Goal: Information Seeking & Learning: Learn about a topic

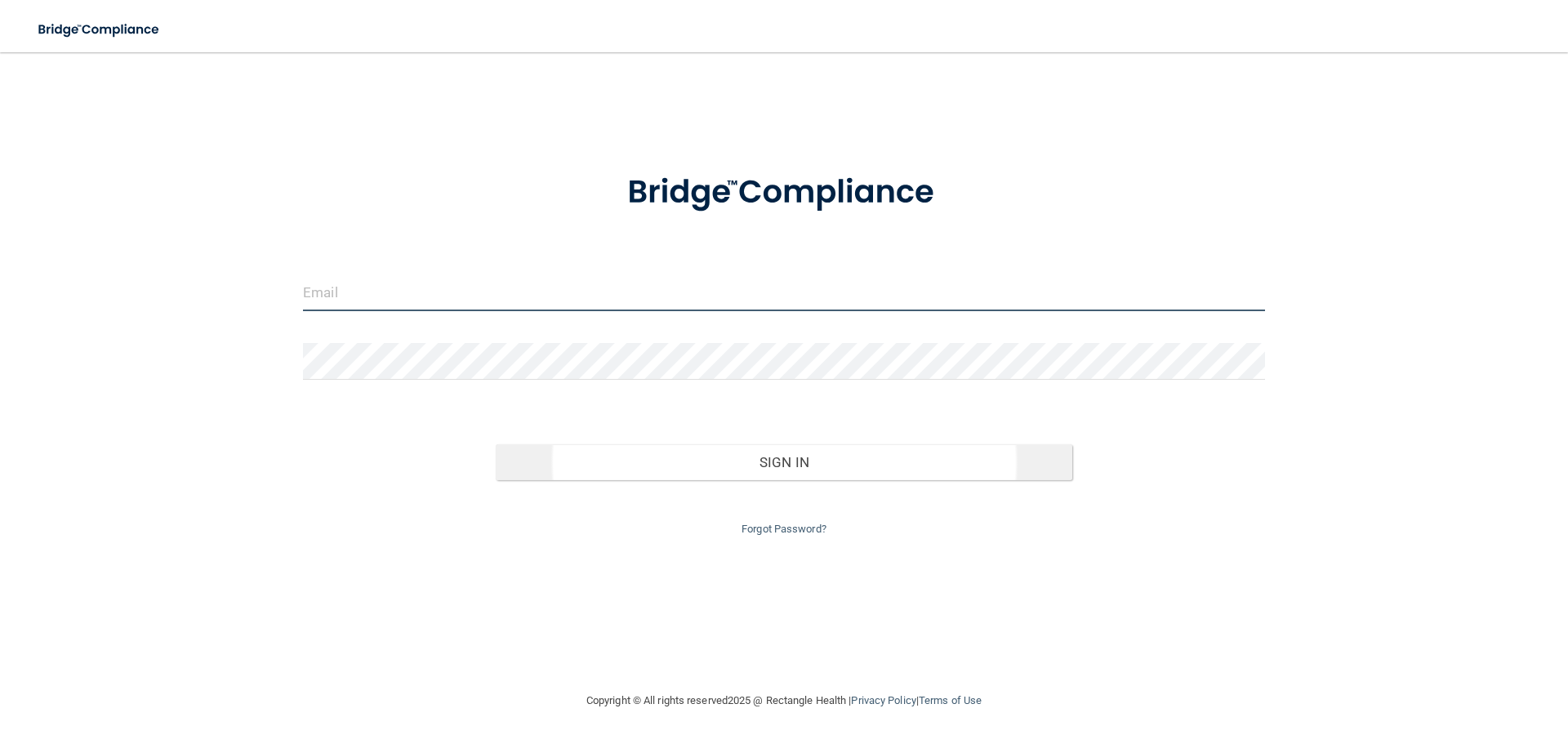
type input "[EMAIL_ADDRESS][DOMAIN_NAME]"
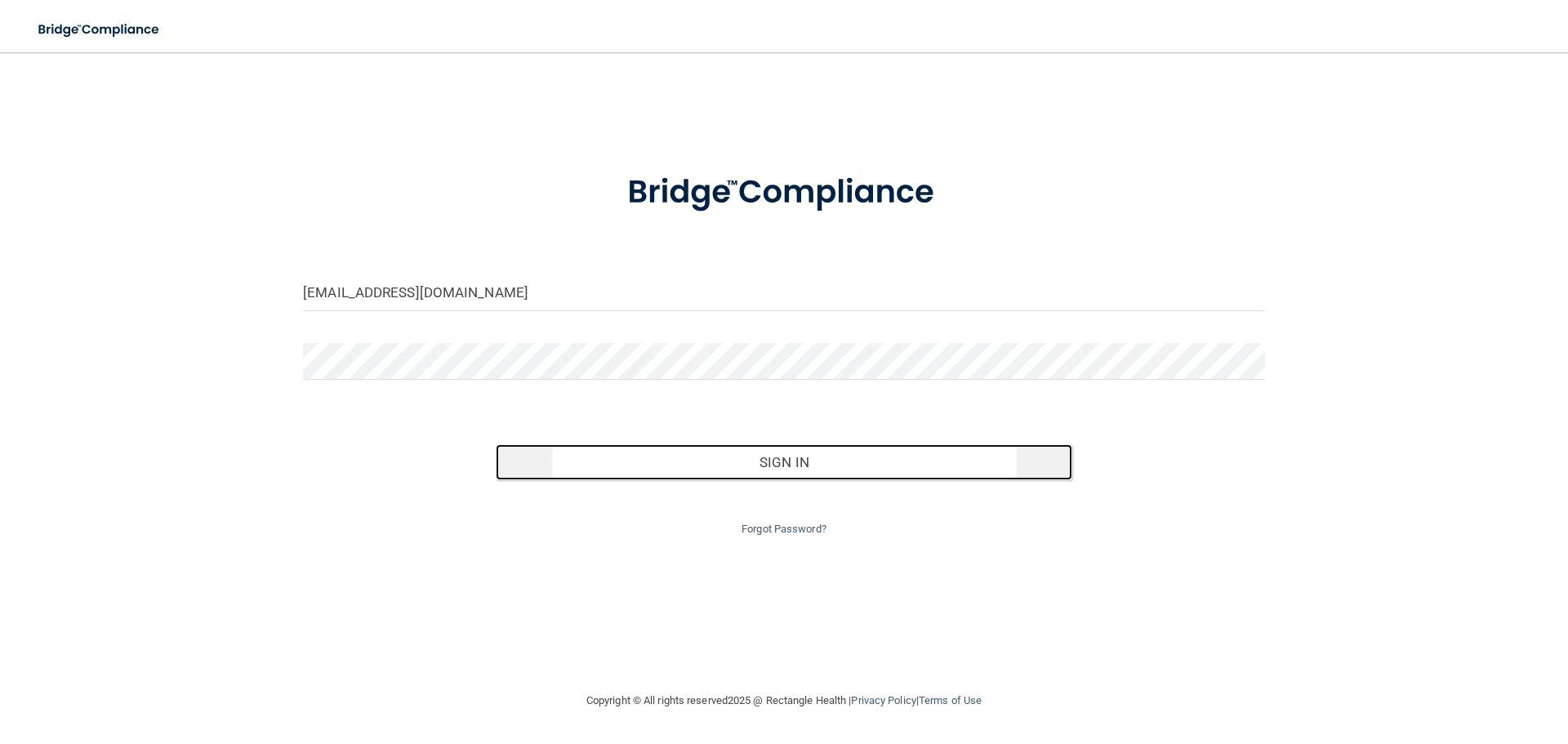
click at [761, 458] on button "Sign In" at bounding box center [784, 462] width 578 height 36
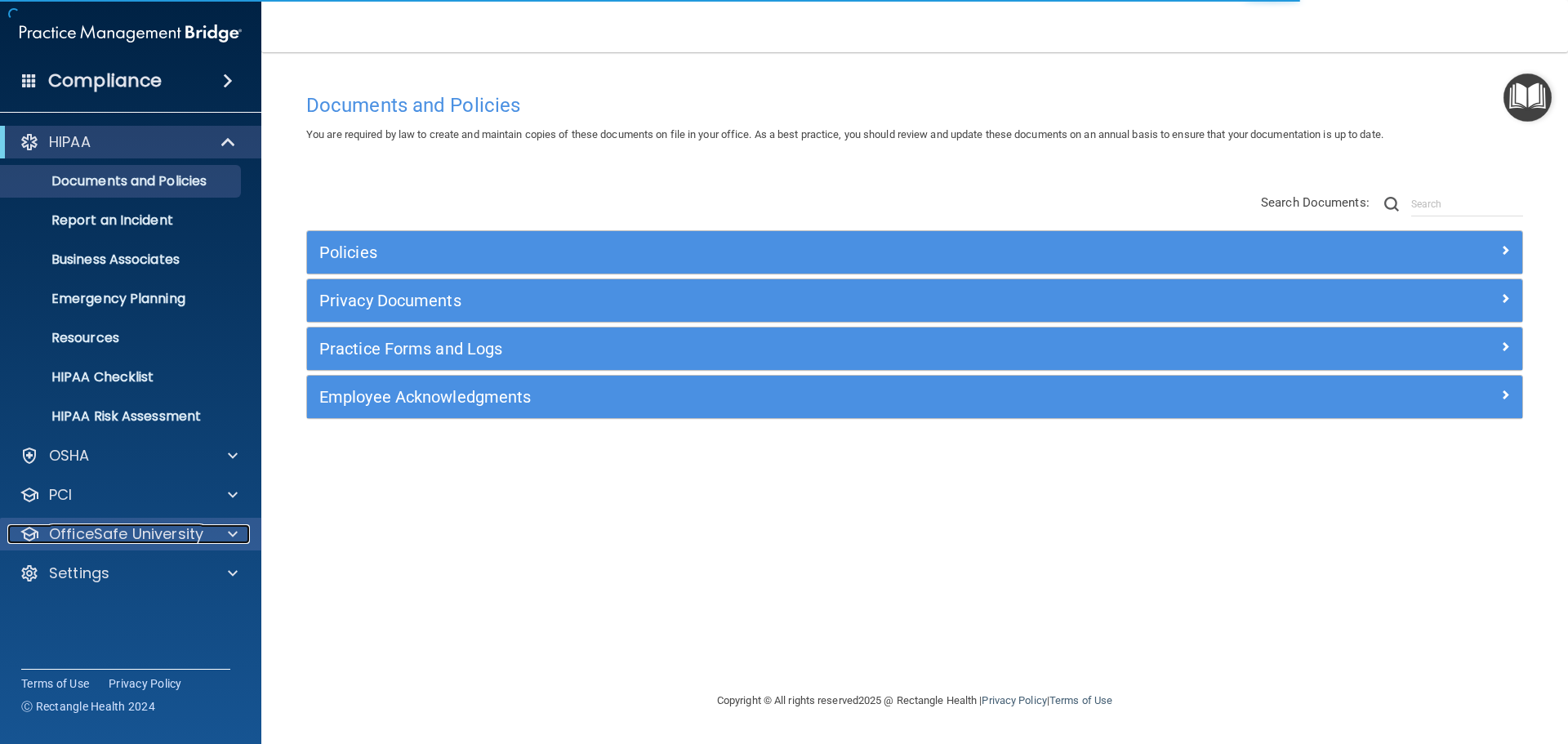
click at [240, 540] on div at bounding box center [231, 535] width 41 height 19
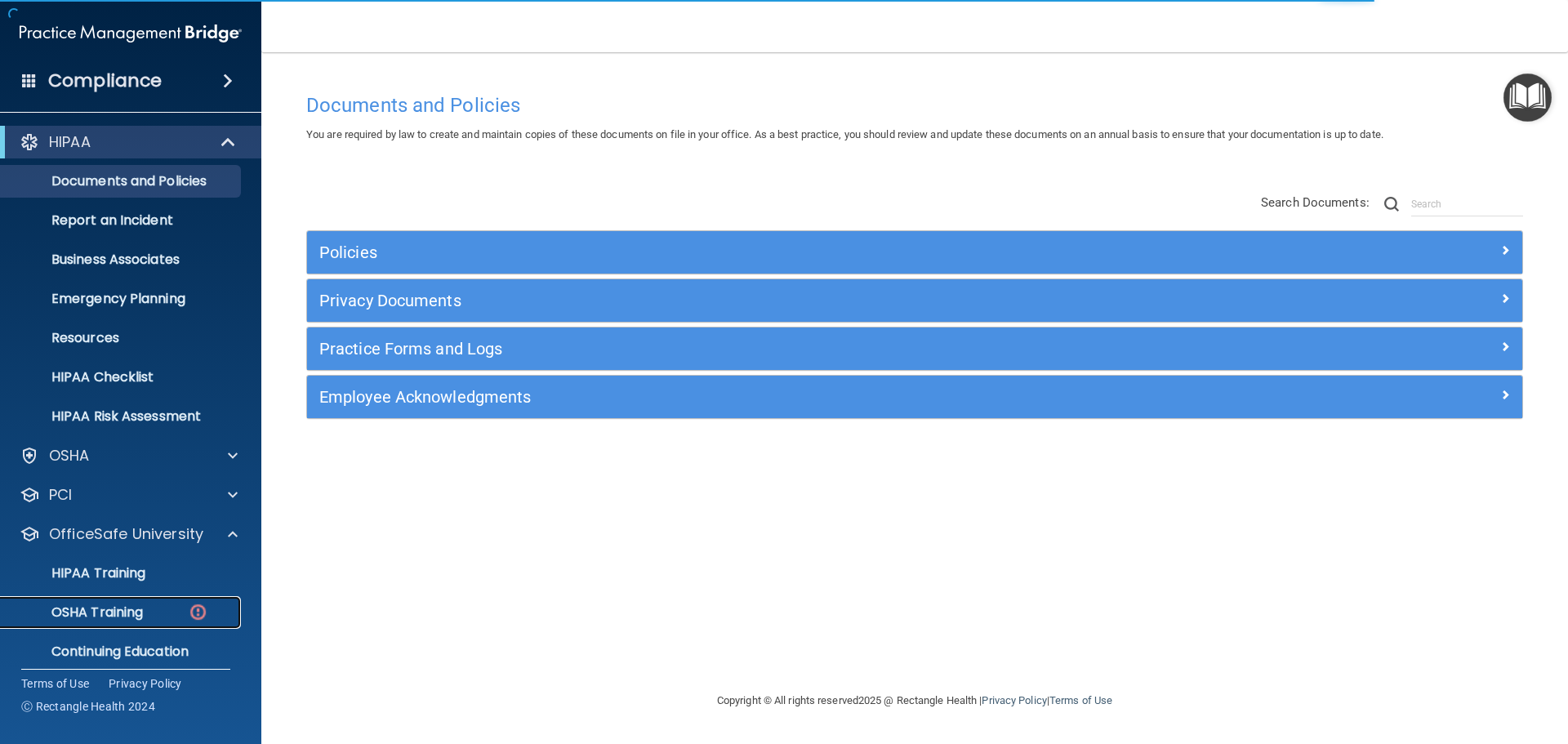
click at [203, 614] on img at bounding box center [198, 611] width 20 height 20
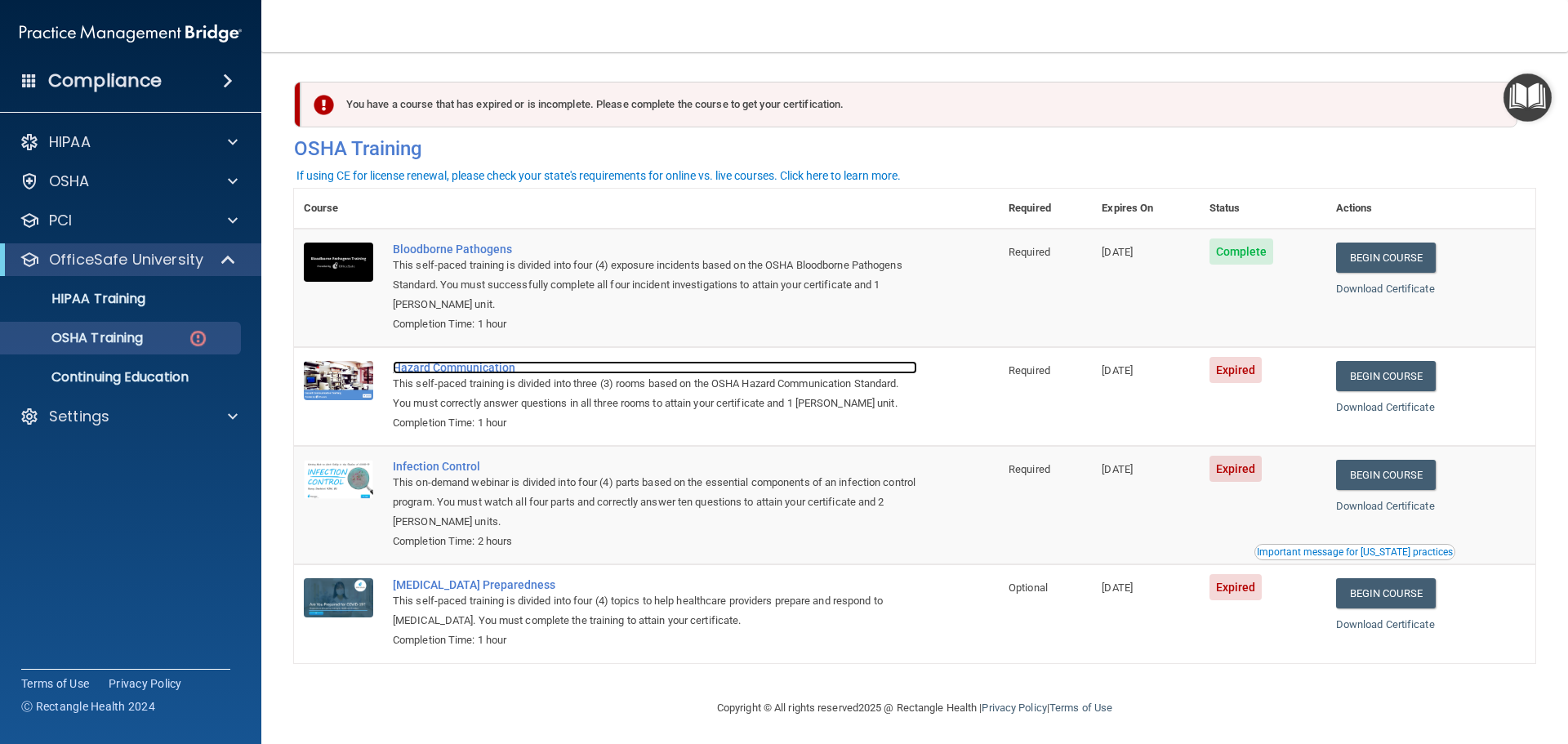
click at [420, 372] on div "Hazard Communication" at bounding box center [655, 368] width 525 height 13
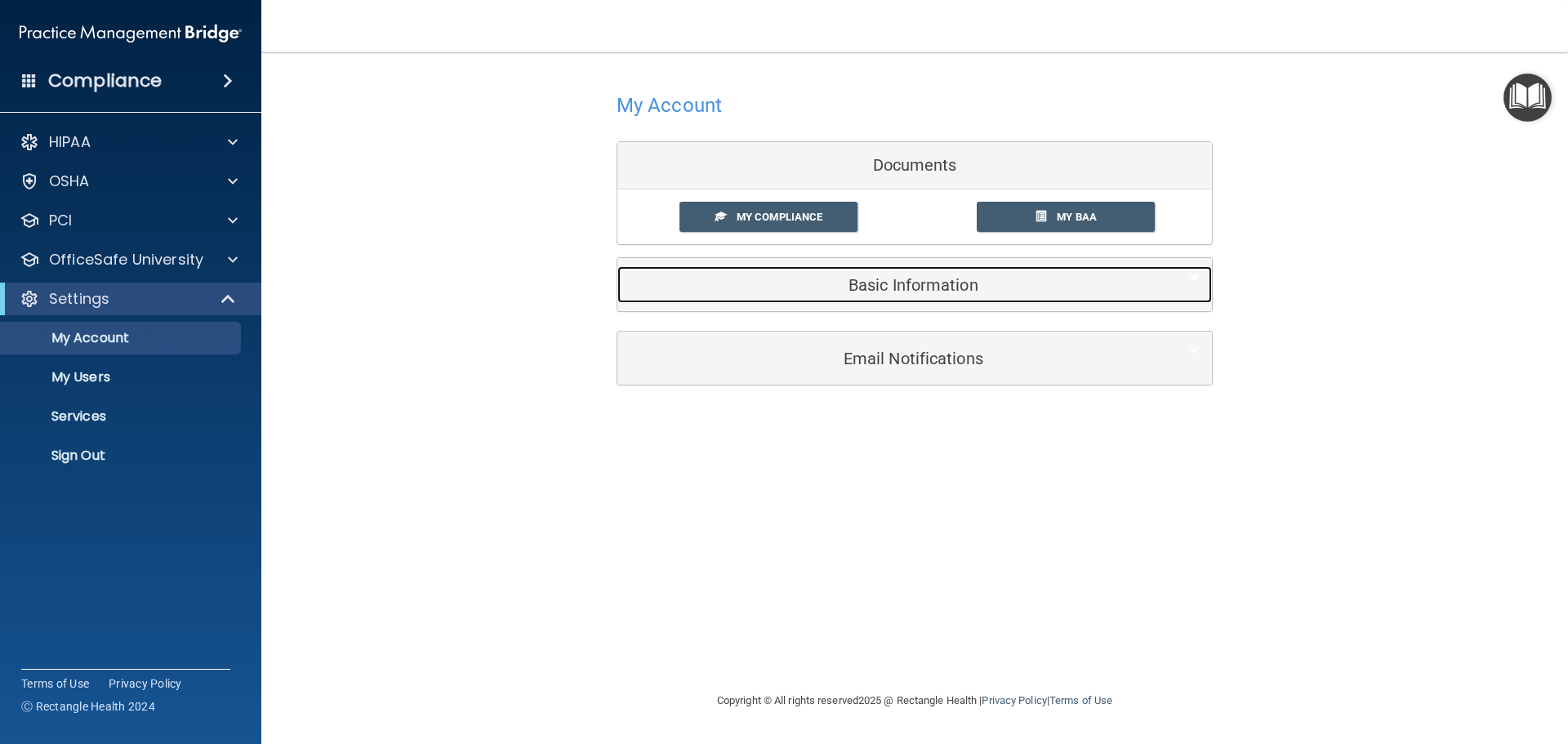
click at [918, 288] on h5 "Basic Information" at bounding box center [890, 285] width 520 height 18
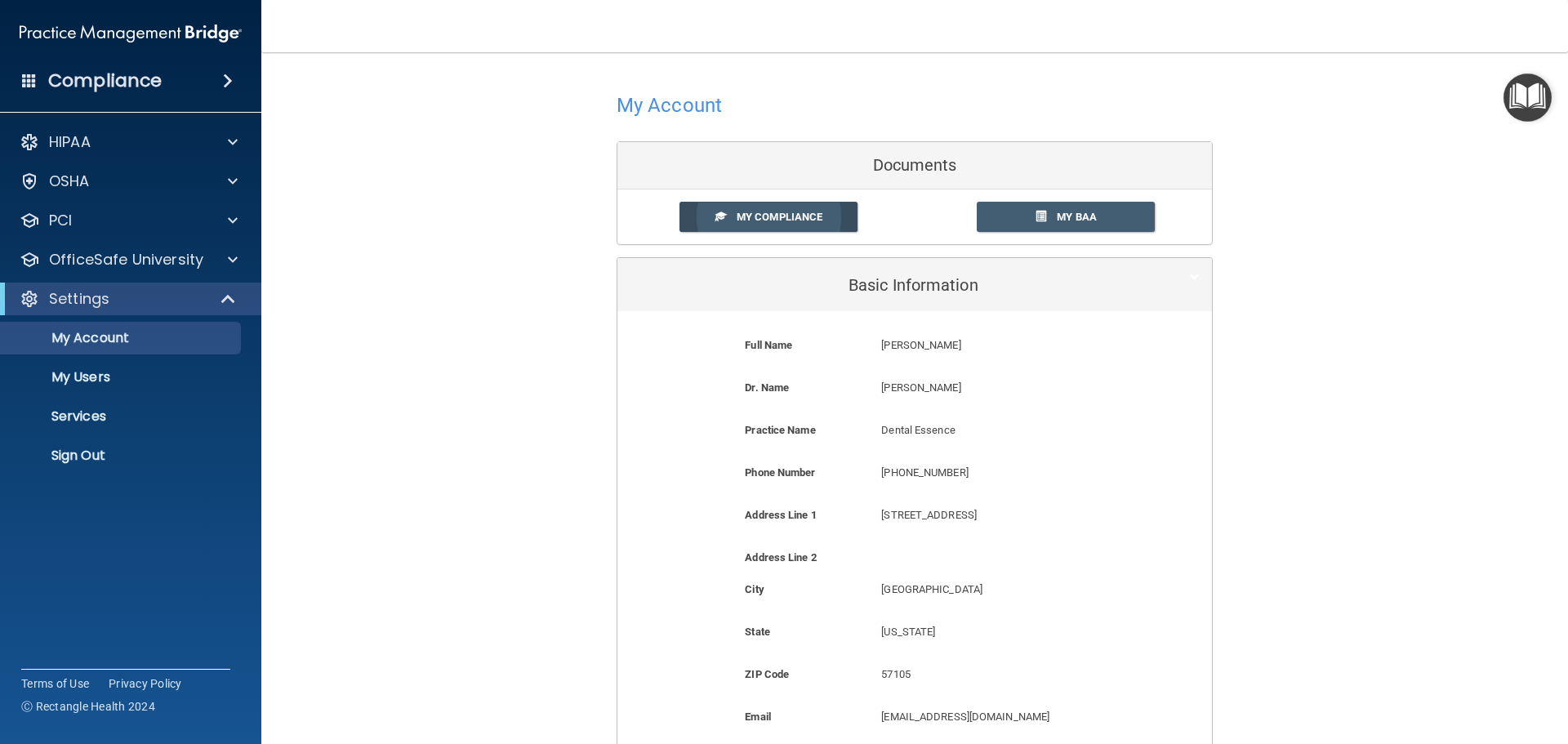
click at [807, 219] on span "My Compliance" at bounding box center [779, 217] width 86 height 12
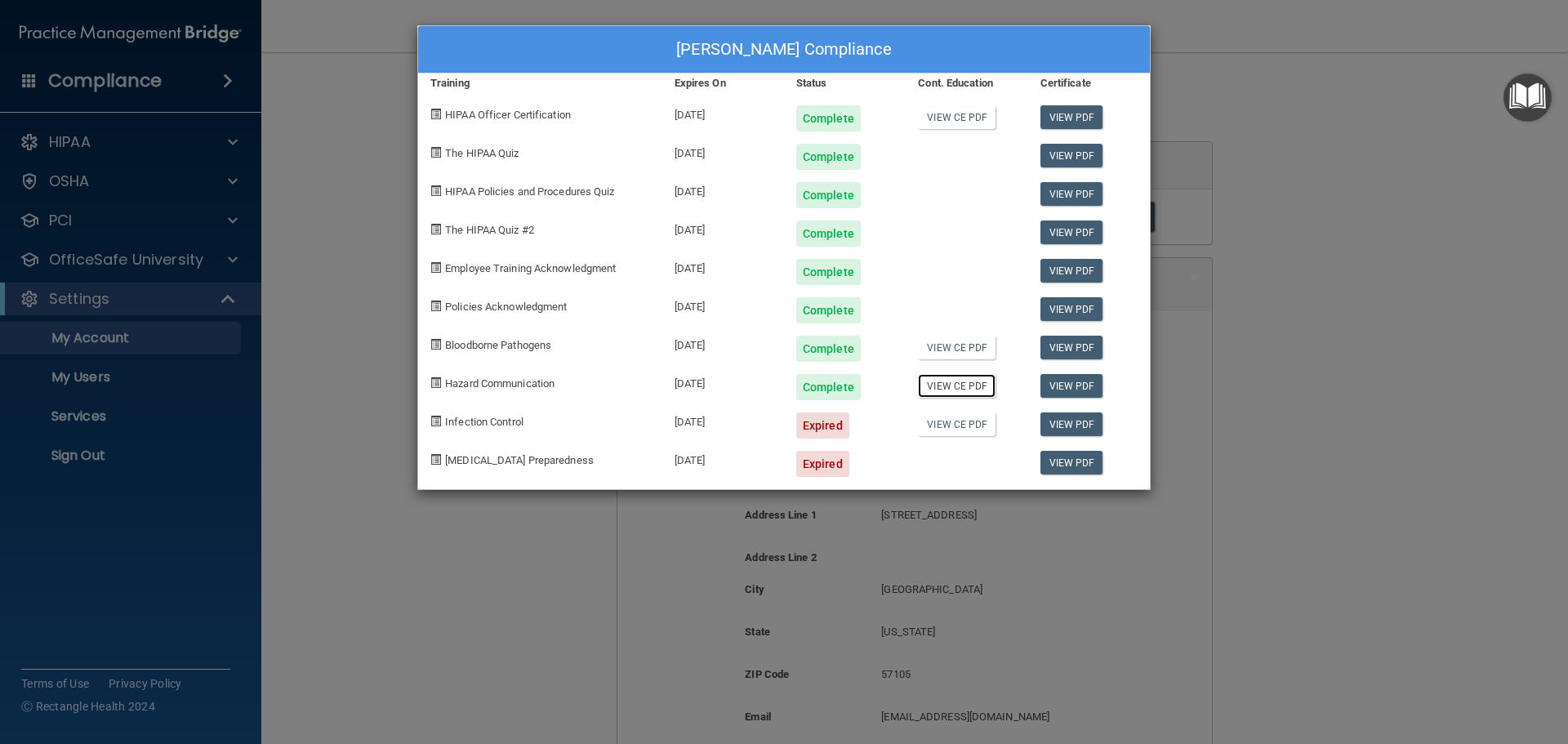
click at [959, 378] on link "View CE PDF" at bounding box center [957, 385] width 78 height 24
click at [1325, 177] on div "[PERSON_NAME] Compliance Training Expires On Status Cont. Education Certificate…" at bounding box center [784, 372] width 1568 height 744
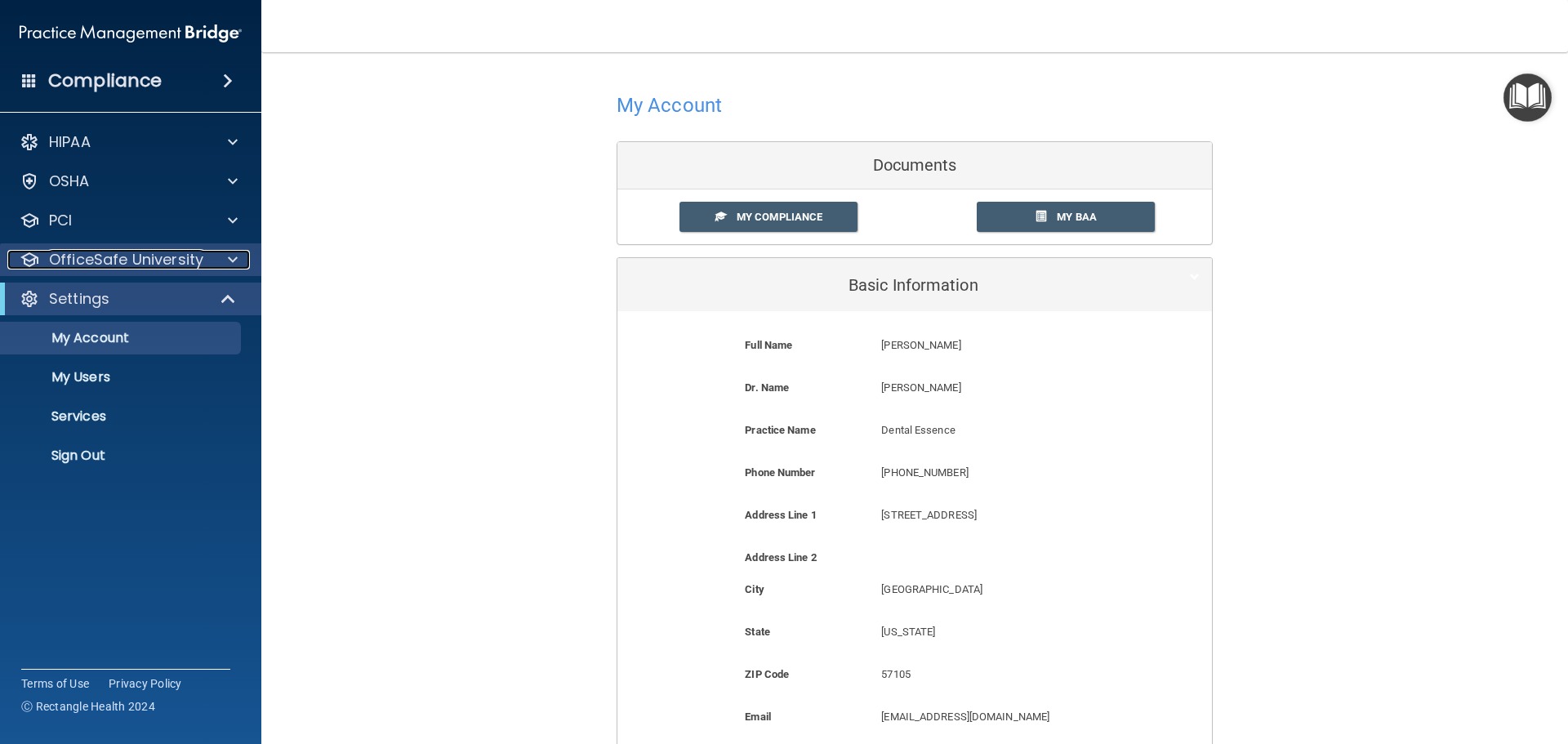
click at [118, 266] on p "OfficeSafe University" at bounding box center [125, 260] width 155 height 19
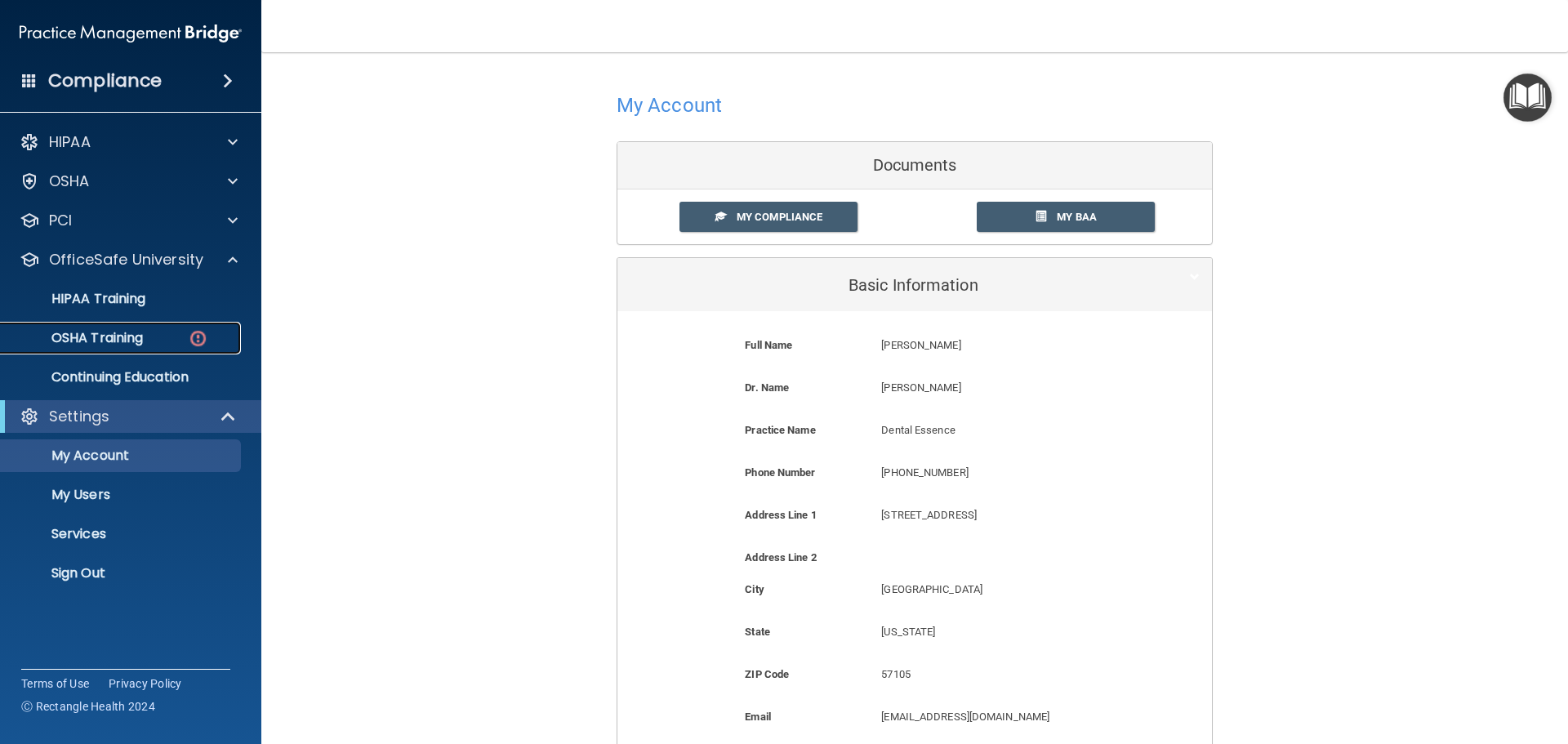
click at [102, 333] on p "OSHA Training" at bounding box center [77, 338] width 133 height 16
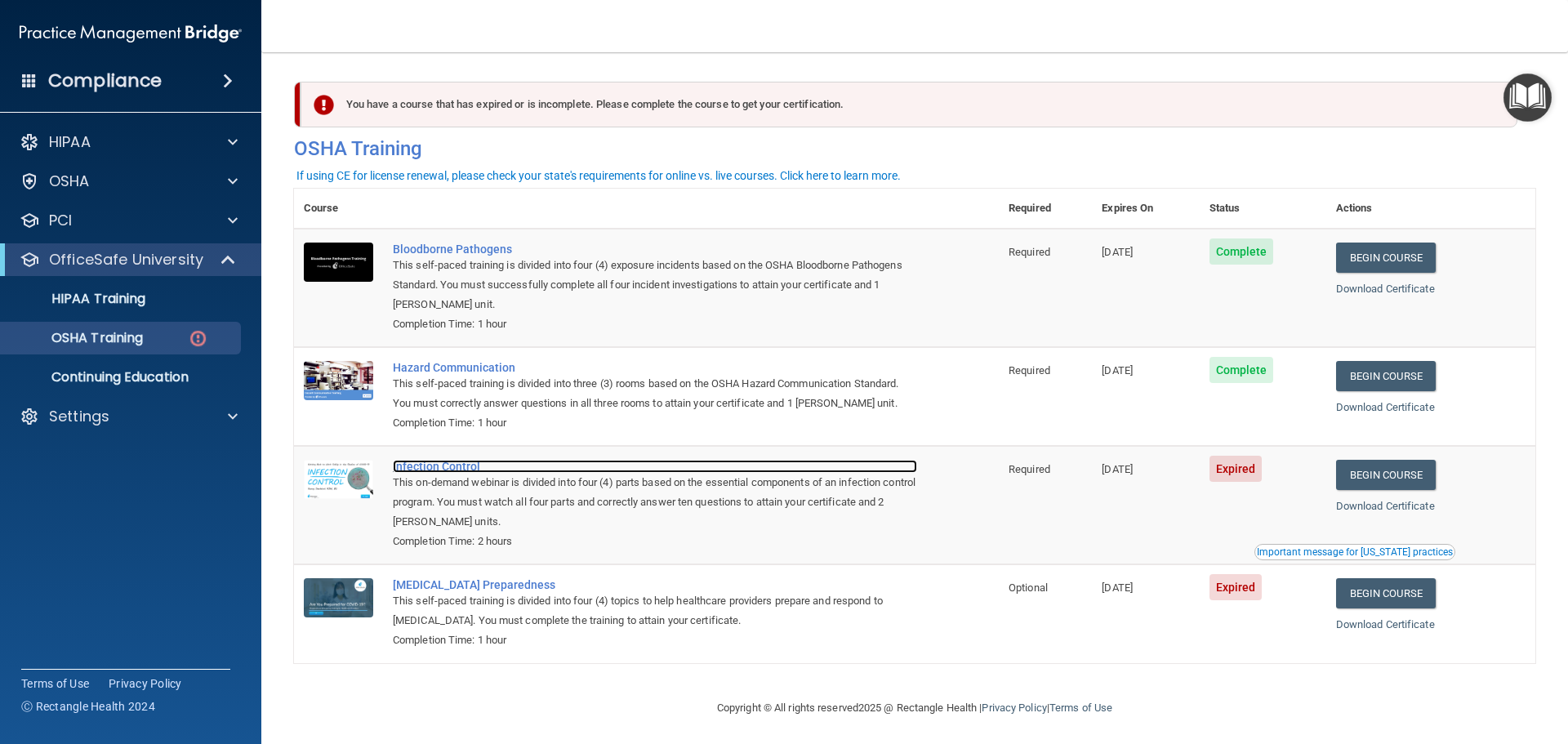
click at [453, 469] on div "Infection Control" at bounding box center [655, 466] width 525 height 13
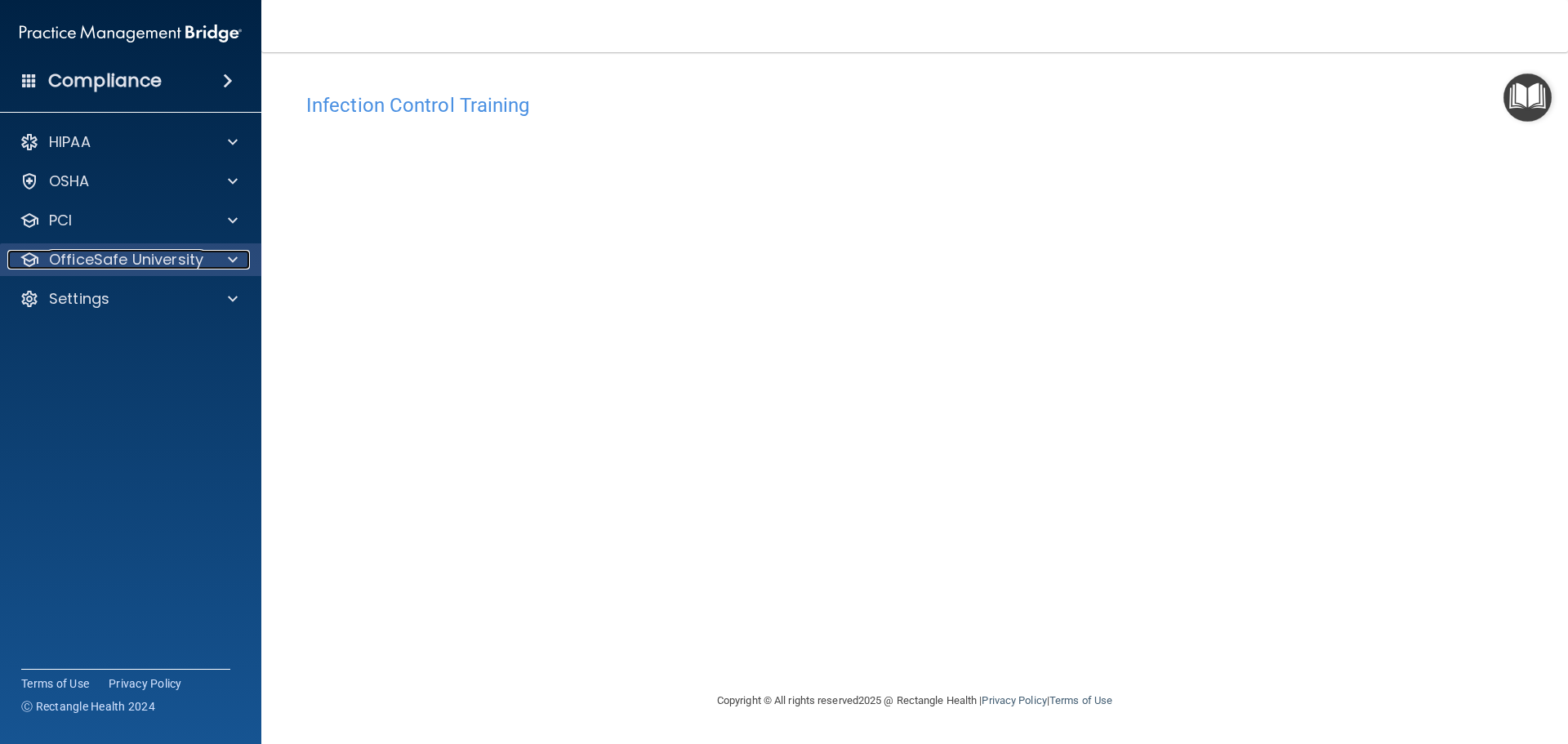
click at [224, 257] on div at bounding box center [231, 260] width 41 height 19
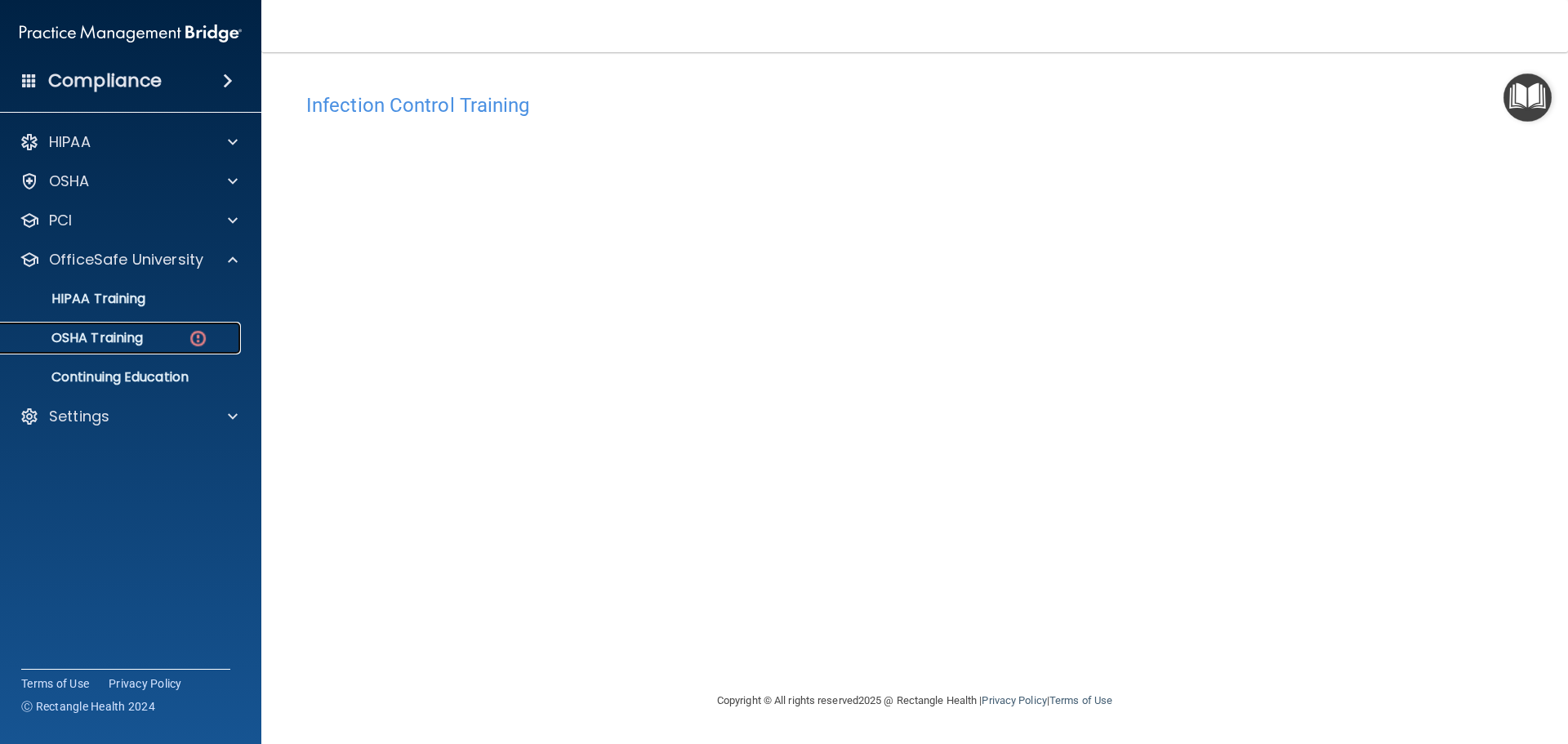
click at [146, 337] on div "OSHA Training" at bounding box center [122, 338] width 223 height 16
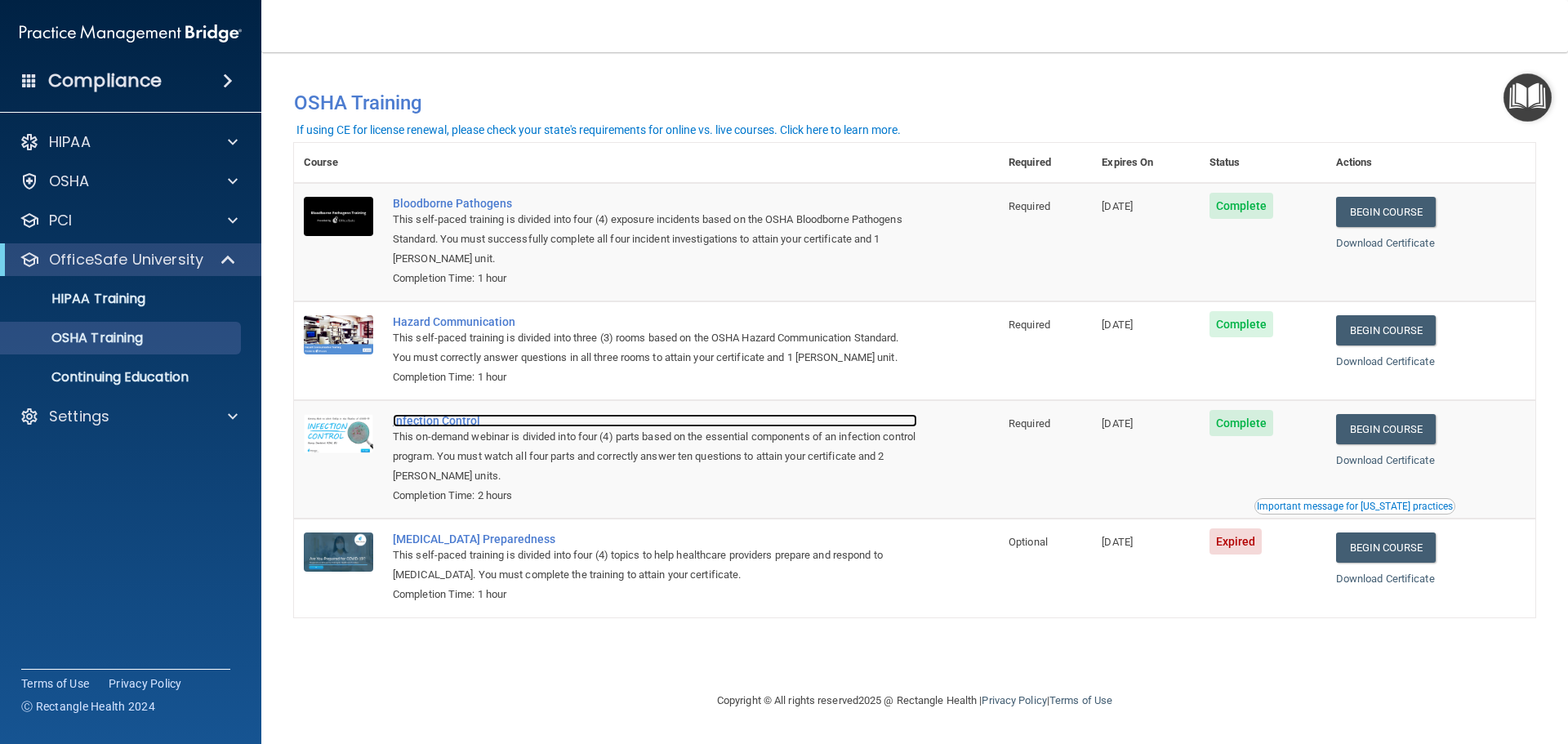
click at [434, 418] on div "Infection Control" at bounding box center [655, 421] width 525 height 13
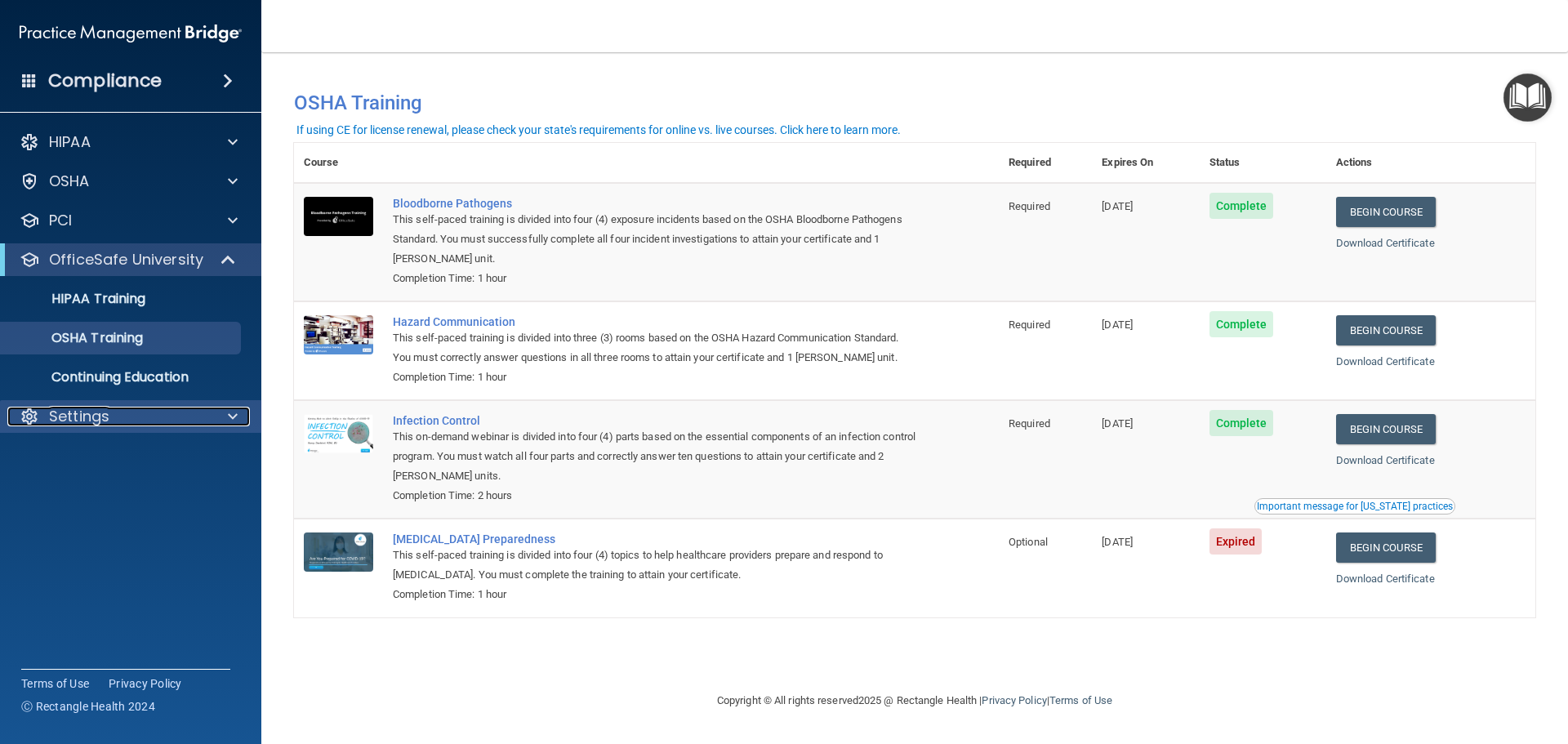
click at [94, 421] on p "Settings" at bounding box center [79, 416] width 60 height 19
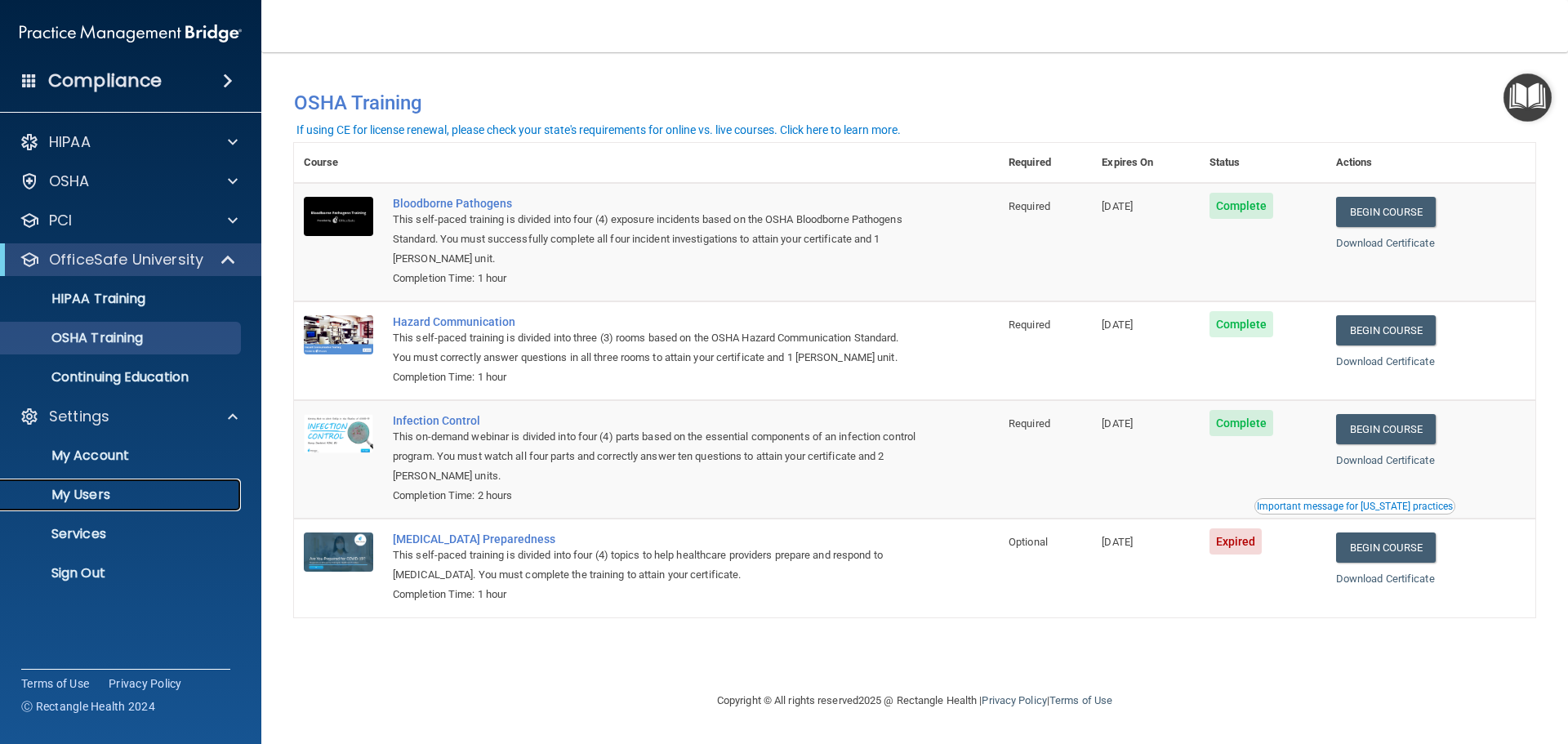
click at [102, 484] on link "My Users" at bounding box center [112, 495] width 257 height 33
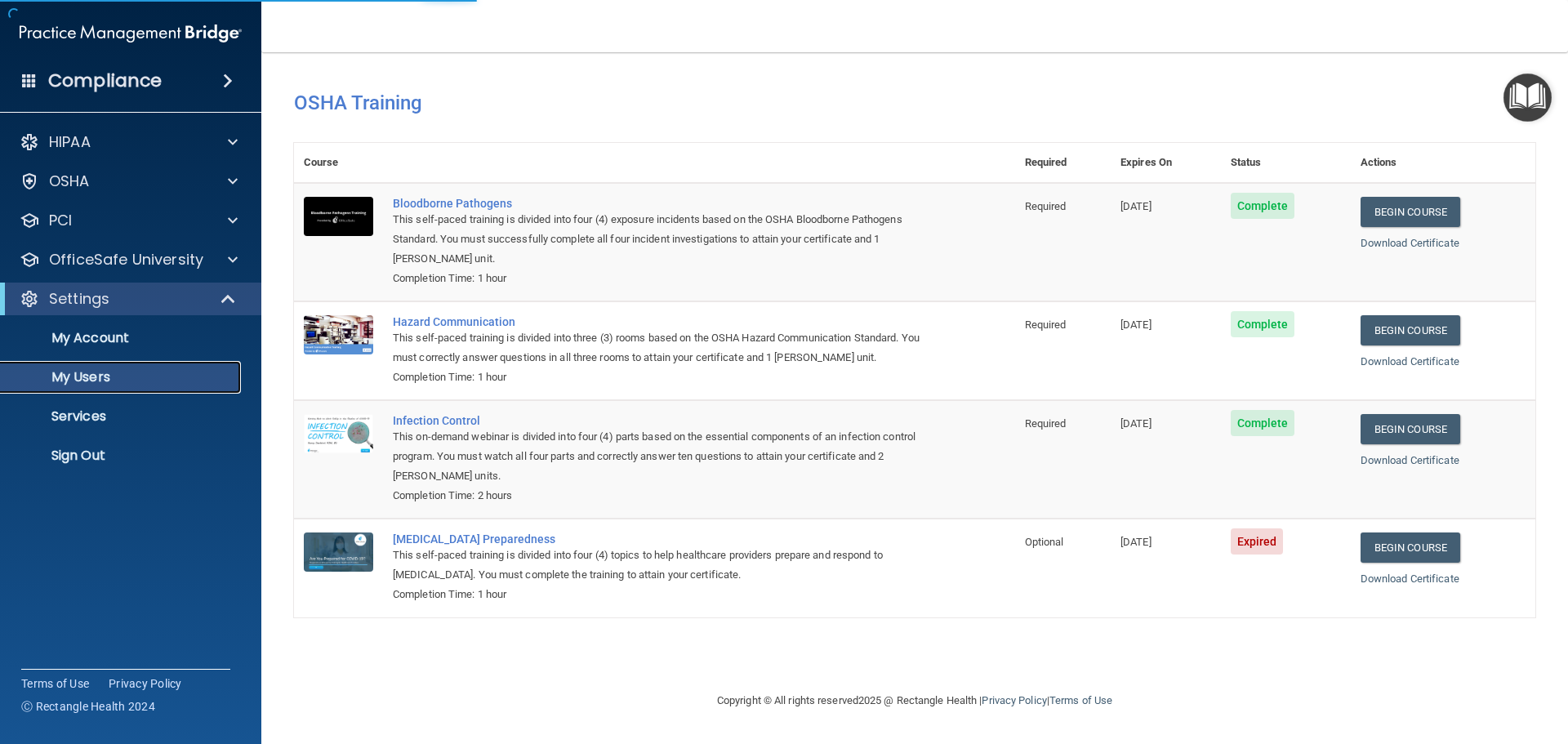
select select "20"
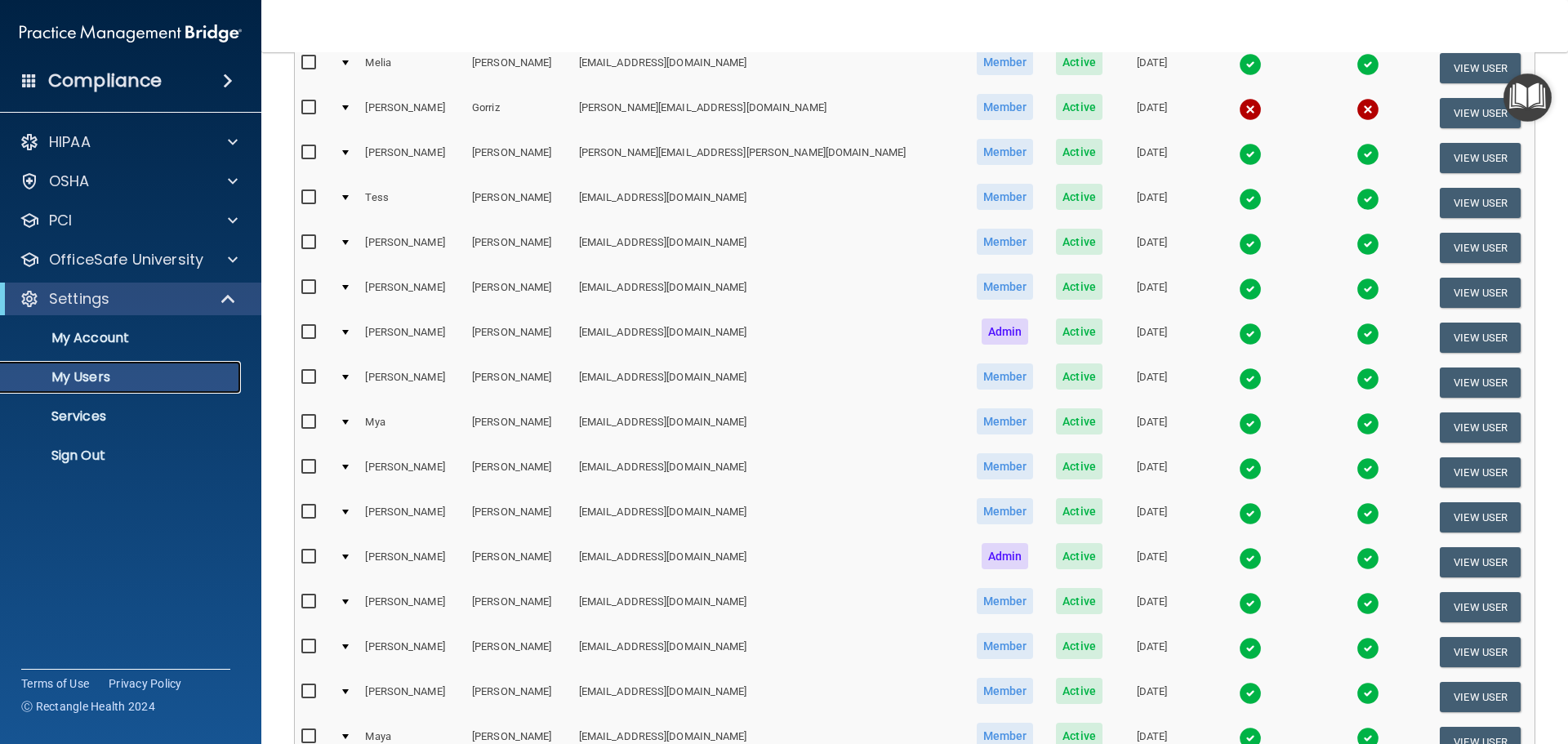
scroll to position [146, 0]
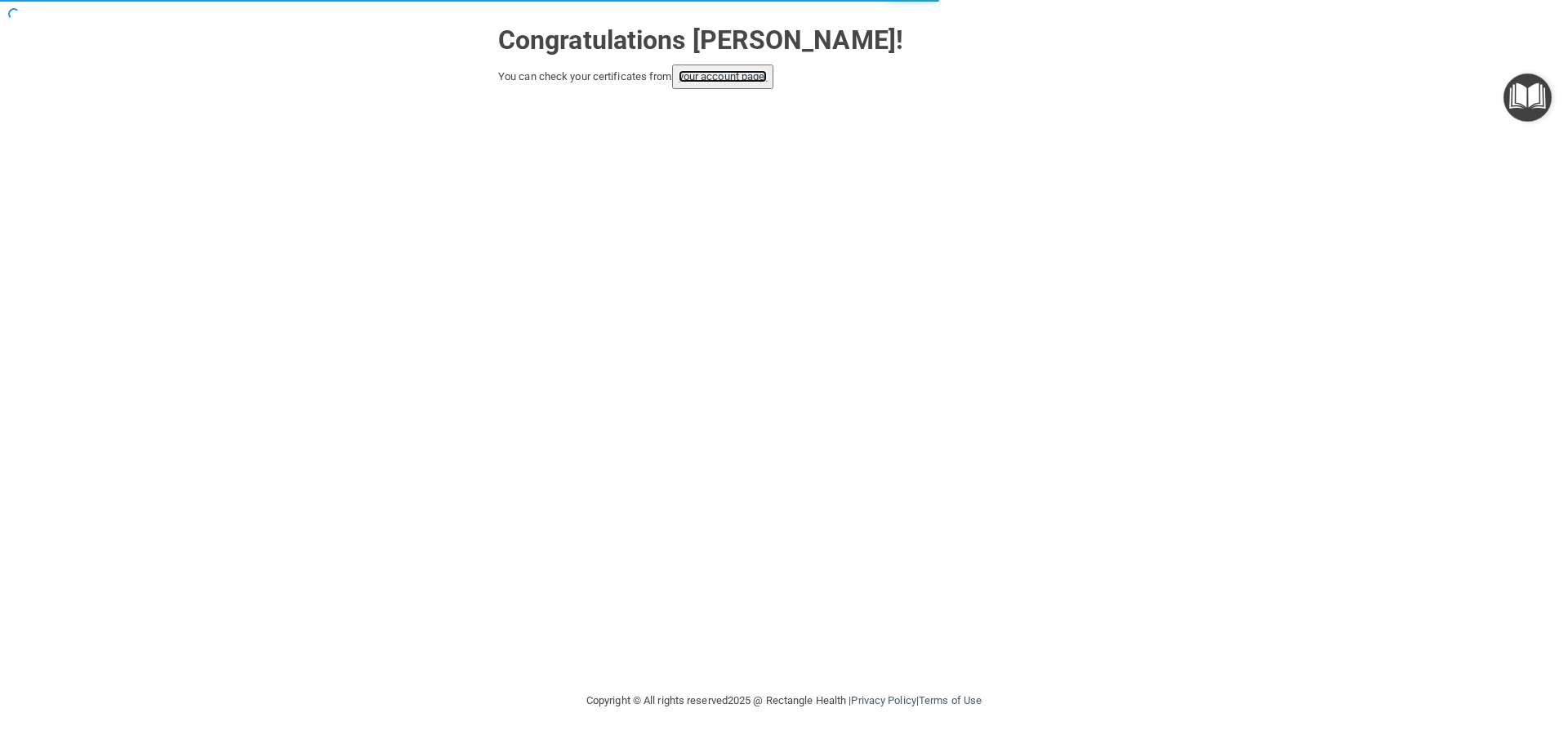
click at [725, 81] on link "your account page!" at bounding box center [723, 77] width 89 height 12
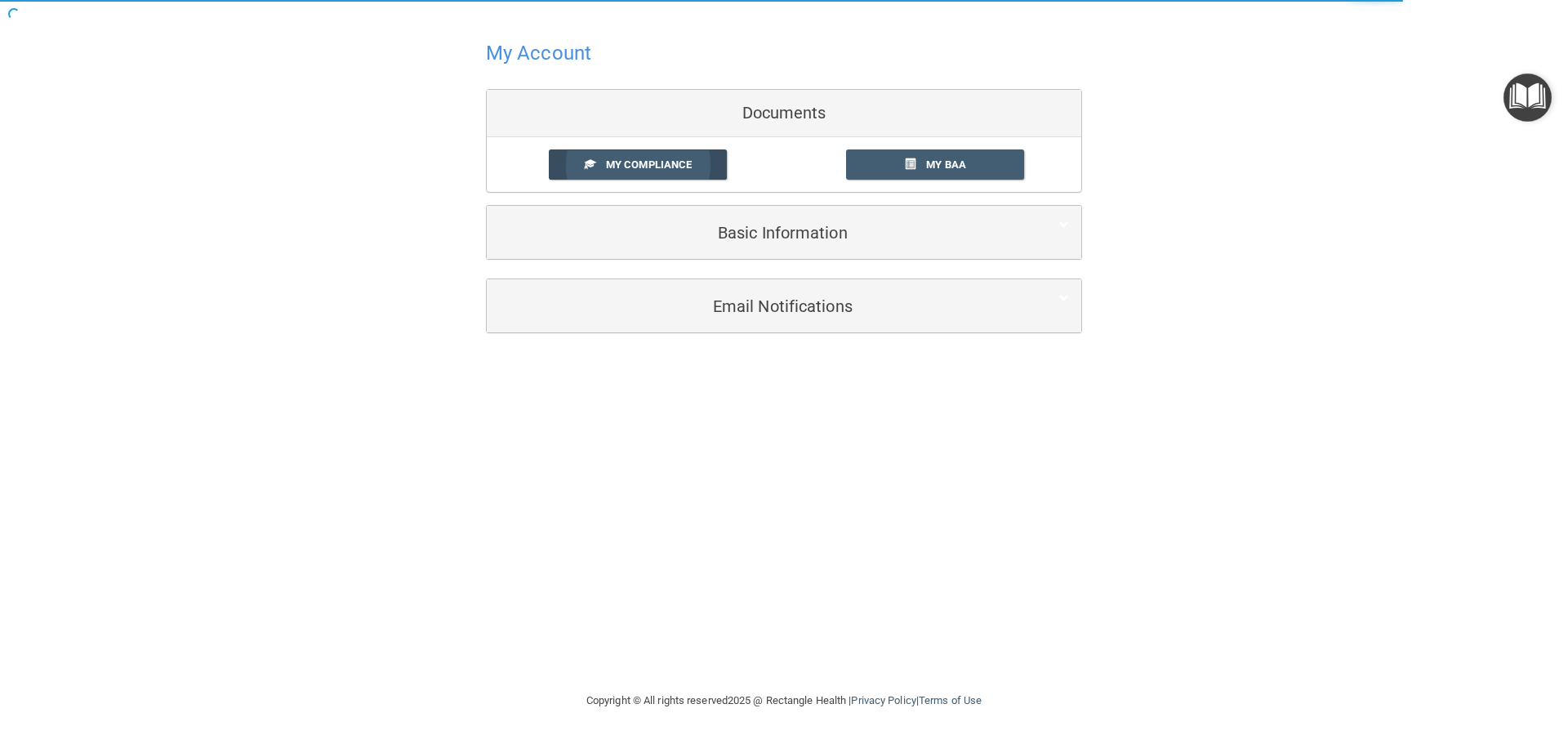
click at [675, 160] on span "My Compliance" at bounding box center [648, 164] width 86 height 12
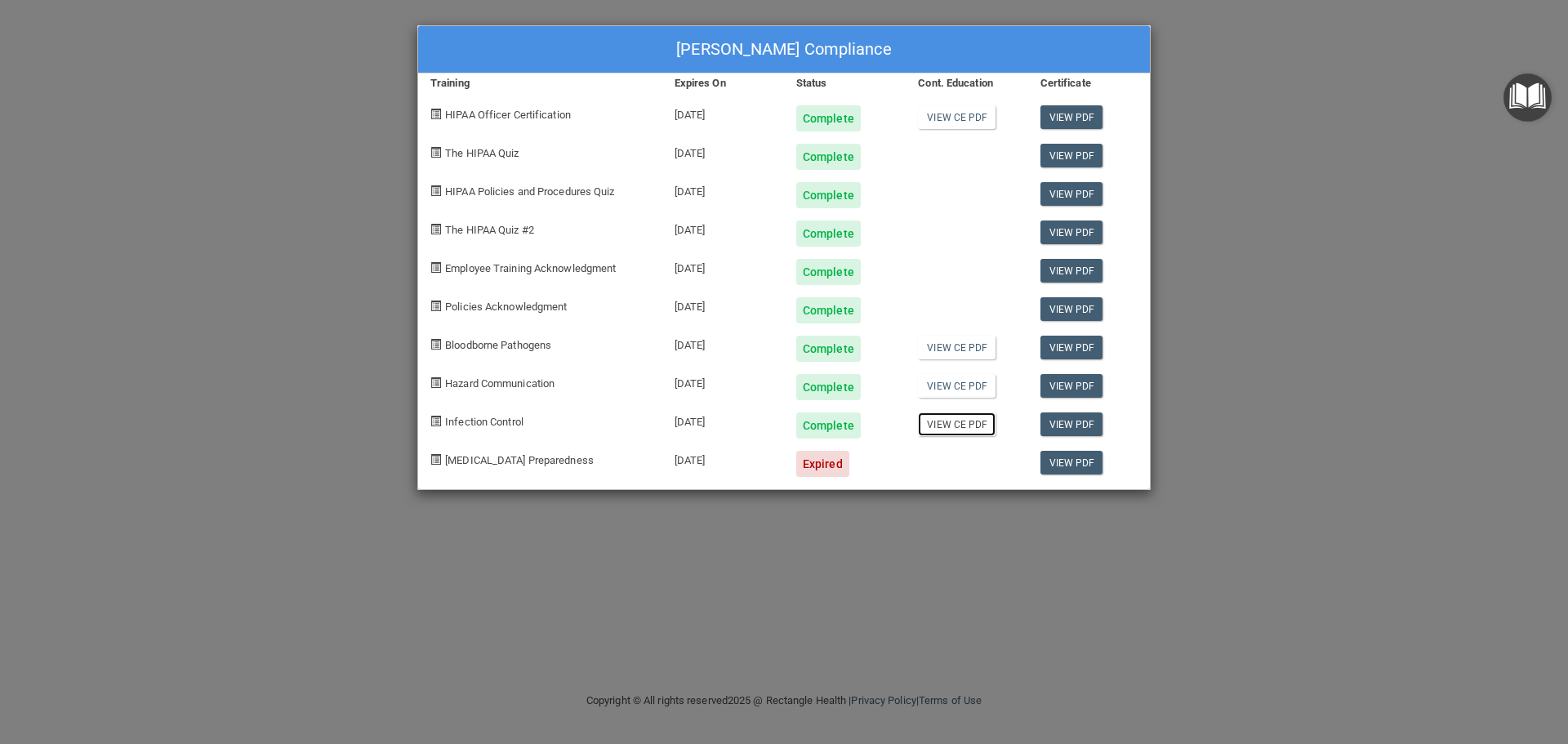
click at [973, 427] on link "View CE PDF" at bounding box center [957, 424] width 78 height 24
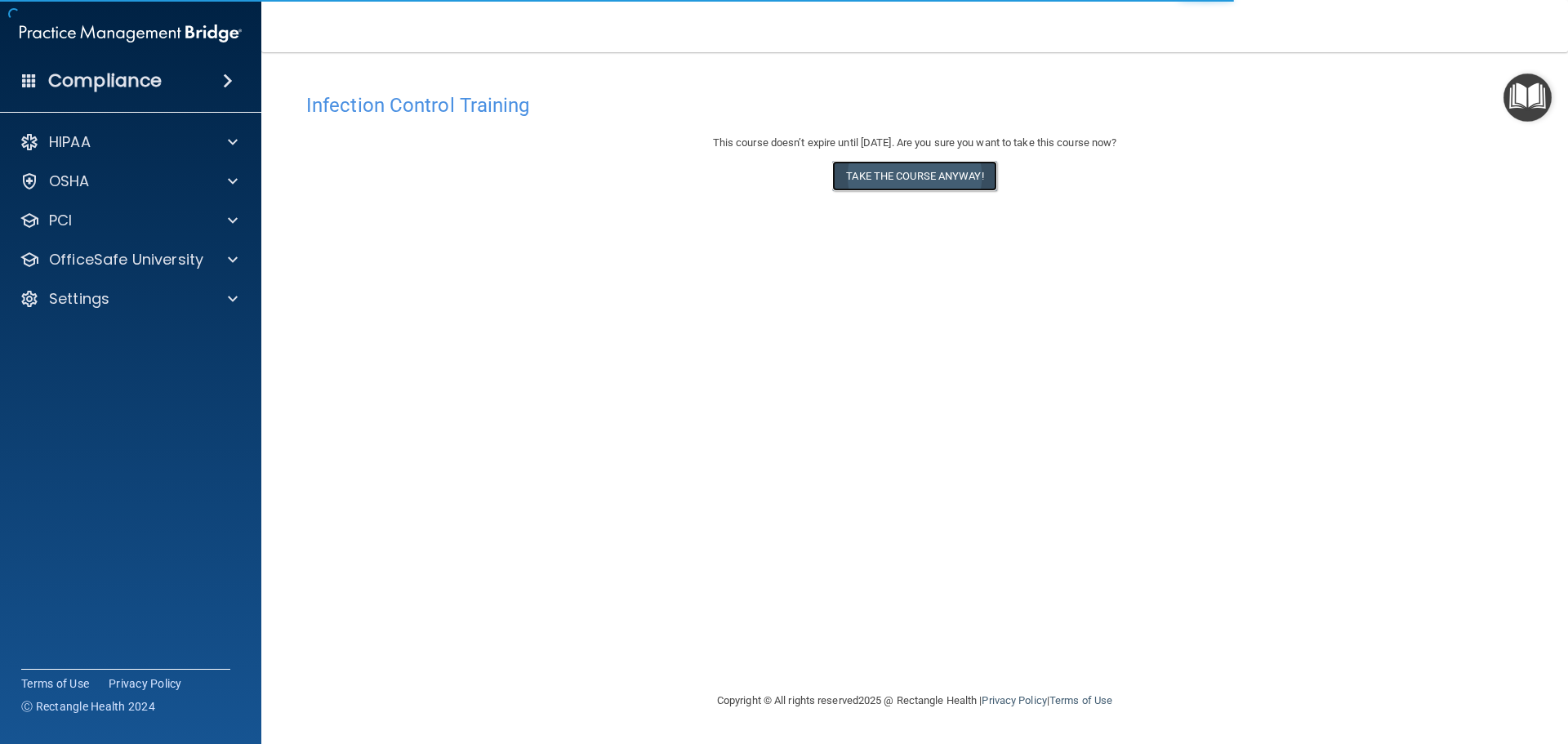
click at [973, 180] on button "Take the course anyway!" at bounding box center [914, 176] width 164 height 30
